Goal: Transaction & Acquisition: Obtain resource

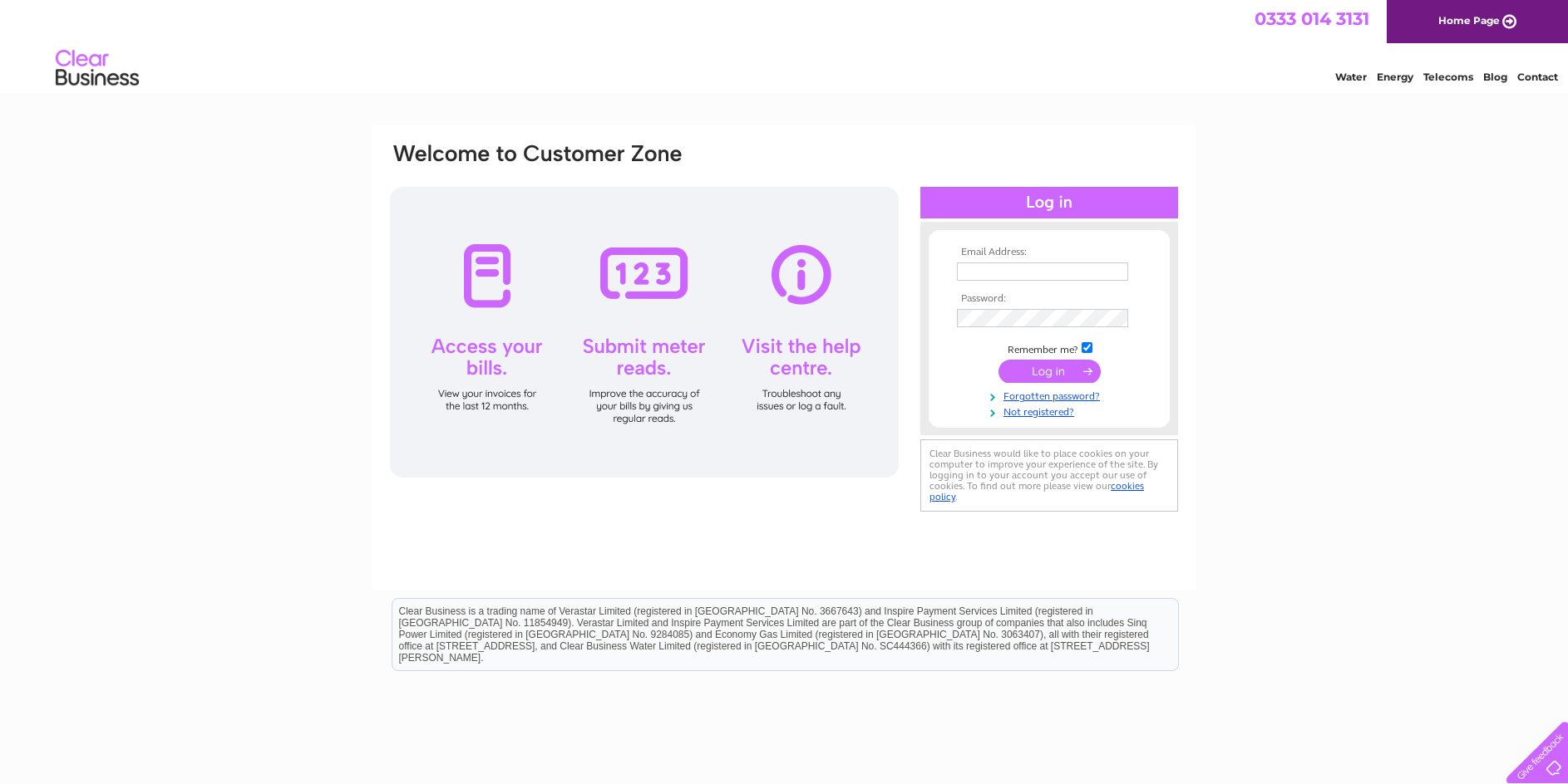
type input "beverly@mphutchison.co.uk"
click at [1061, 373] on input "submit" at bounding box center [1049, 371] width 102 height 24
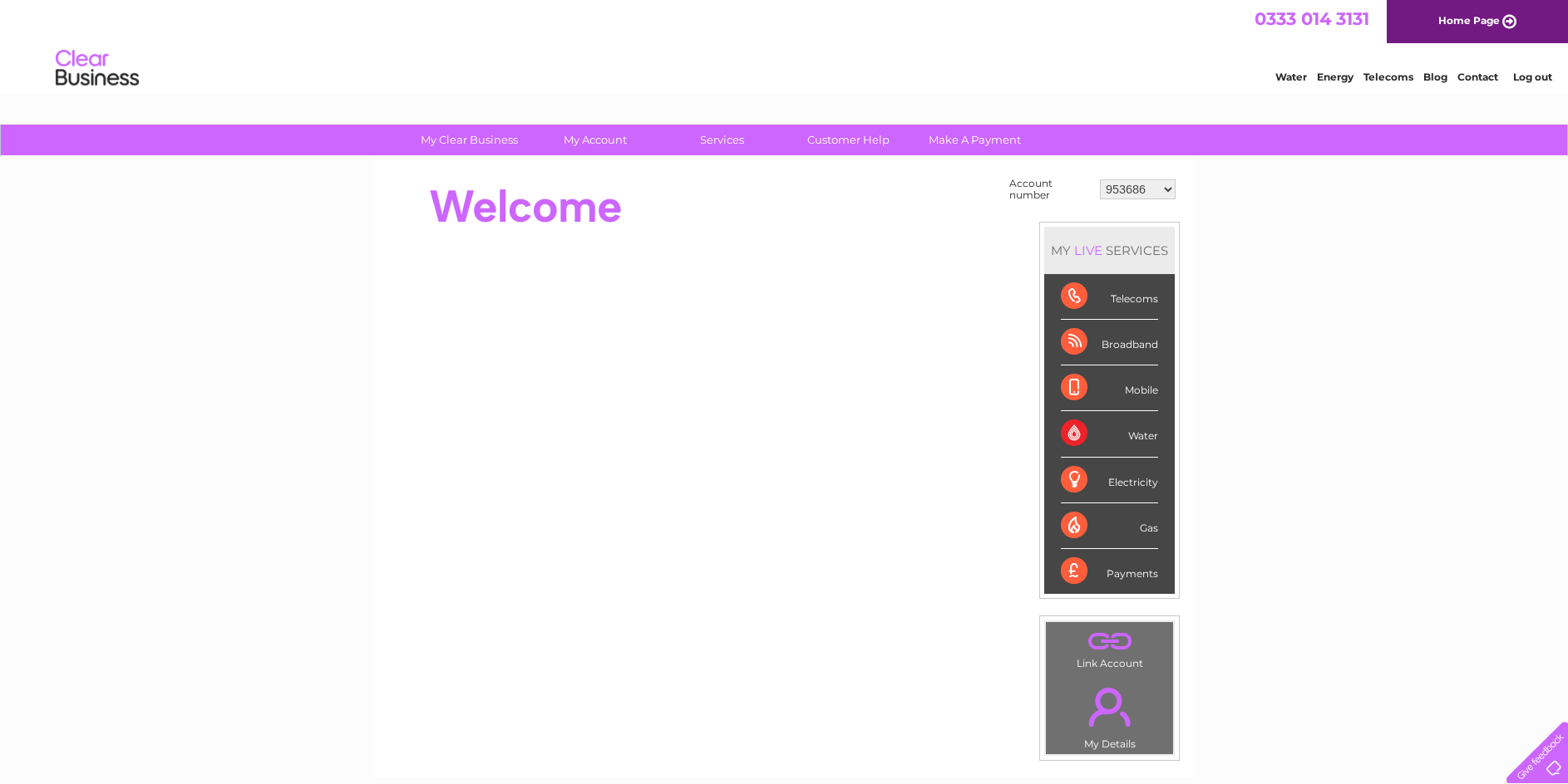
click at [1167, 190] on select "953686 30305335" at bounding box center [1137, 189] width 75 height 20
select select "30305335"
click at [1099, 179] on select "953686 30305335" at bounding box center [1137, 189] width 75 height 20
click at [1321, 415] on div "My Clear Business Login Details My Details My Preferences Link Account My Accou…" at bounding box center [784, 593] width 1568 height 937
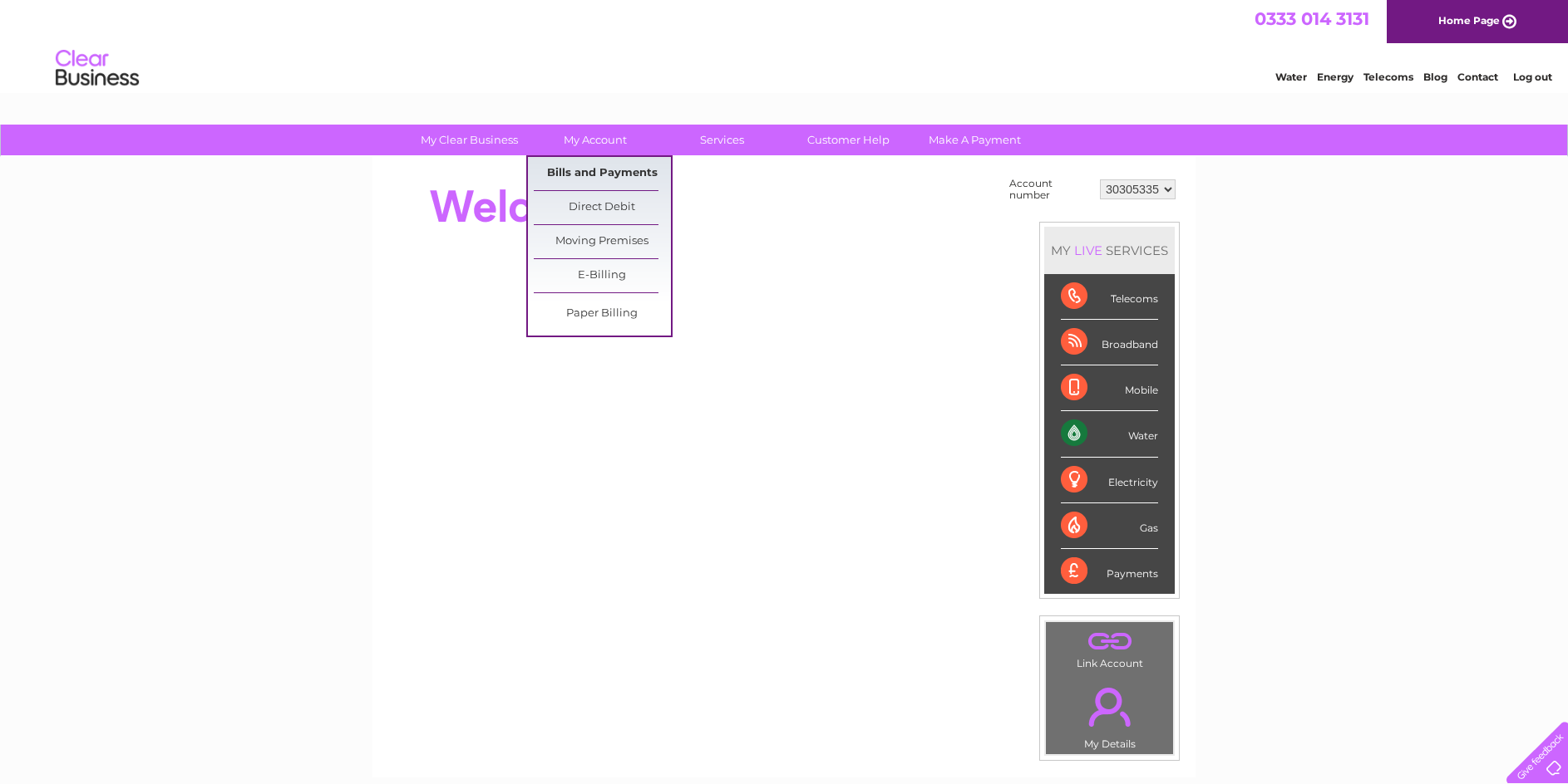
click at [584, 172] on link "Bills and Payments" at bounding box center [602, 174] width 137 height 34
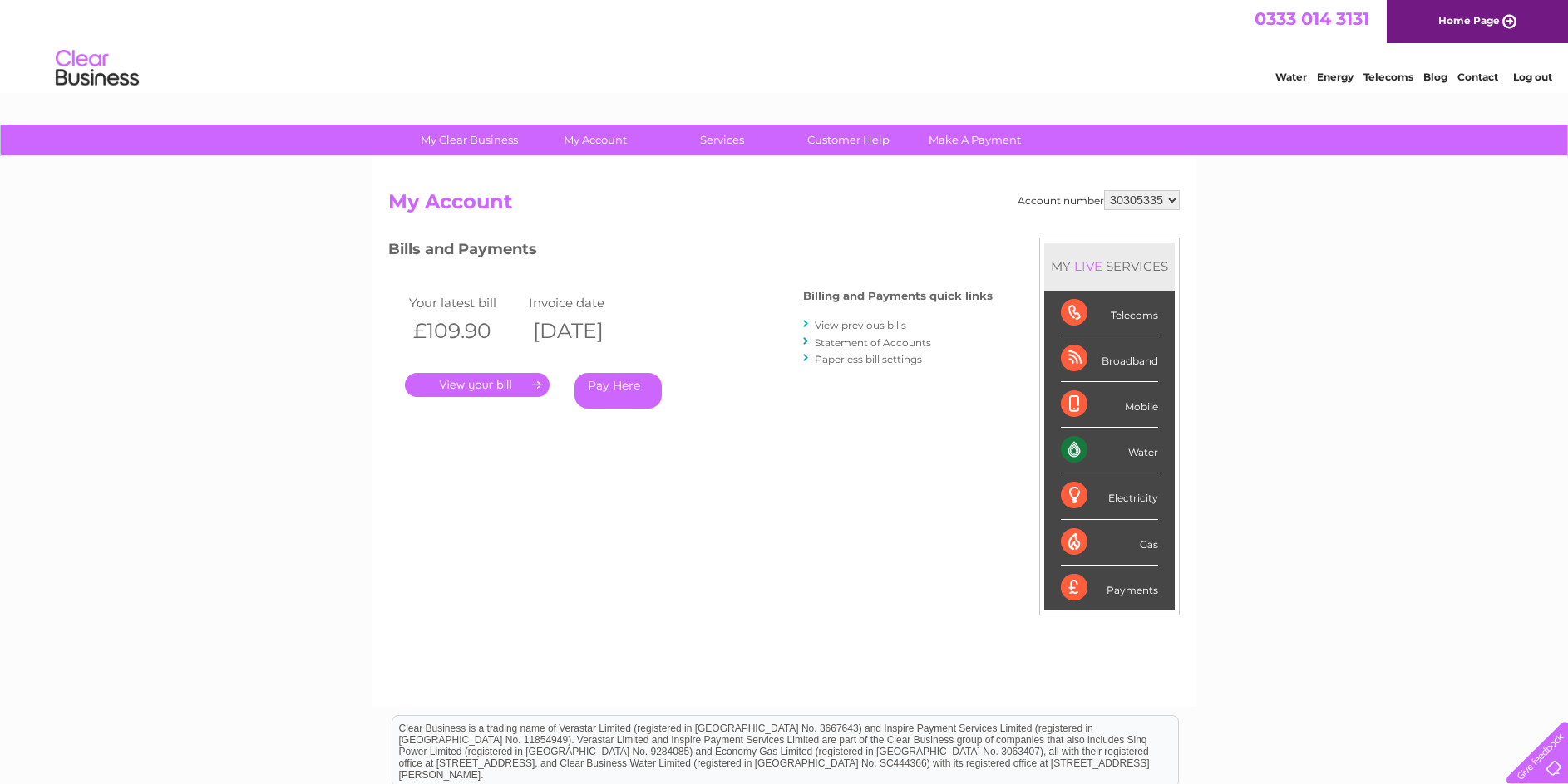
click at [479, 382] on link "." at bounding box center [477, 385] width 145 height 24
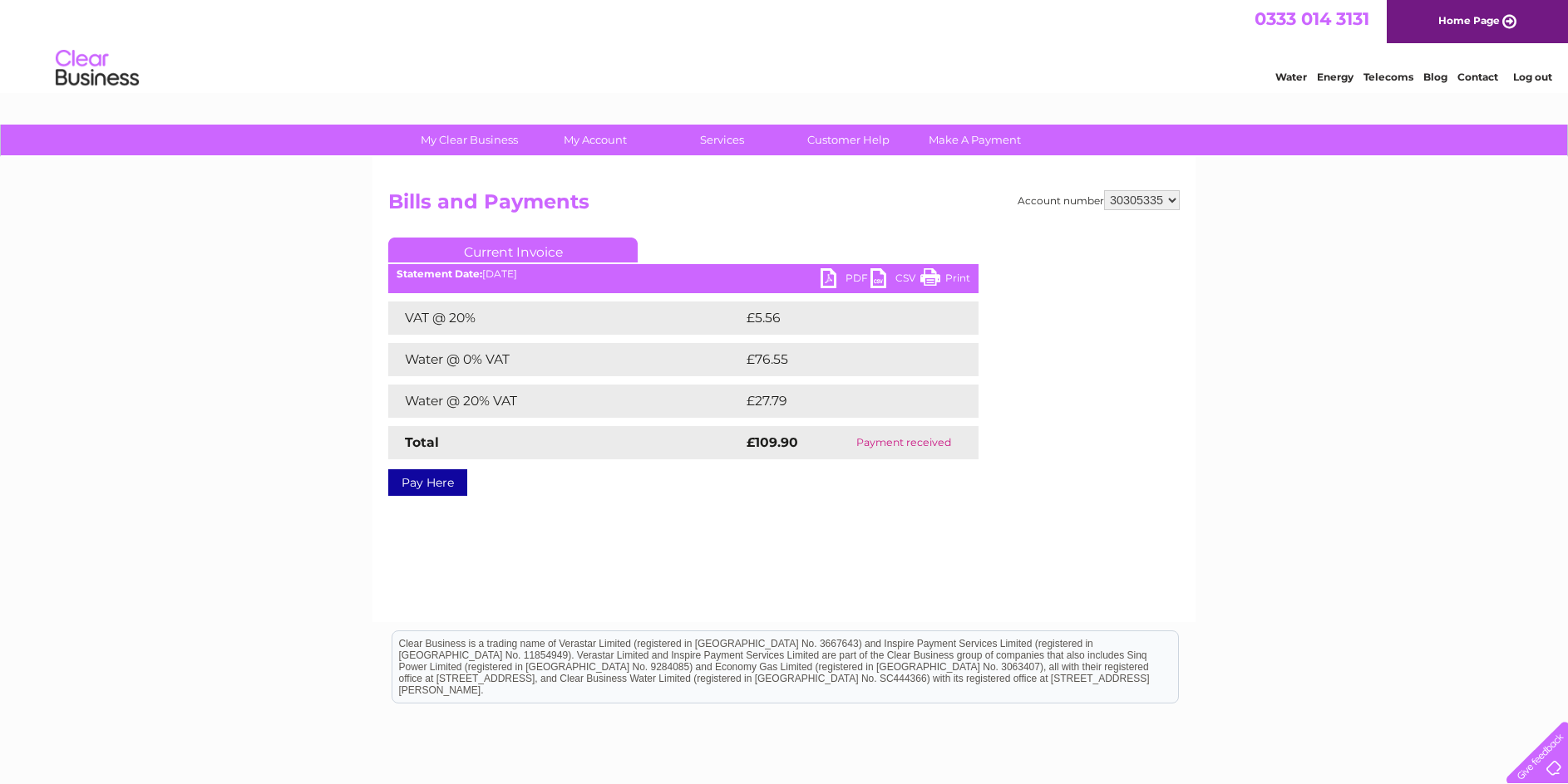
click at [826, 276] on link "PDF" at bounding box center [845, 280] width 50 height 24
click at [1530, 72] on link "Log out" at bounding box center [1532, 76] width 39 height 13
